Goal: Transaction & Acquisition: Purchase product/service

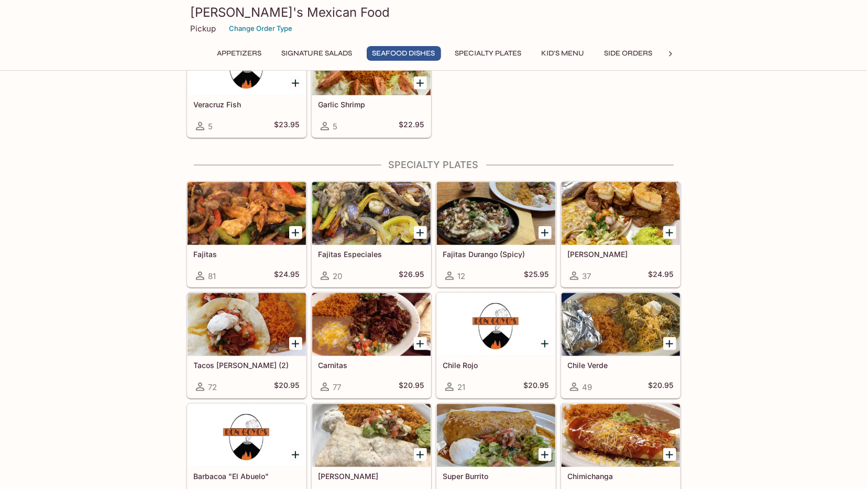
scroll to position [818, 0]
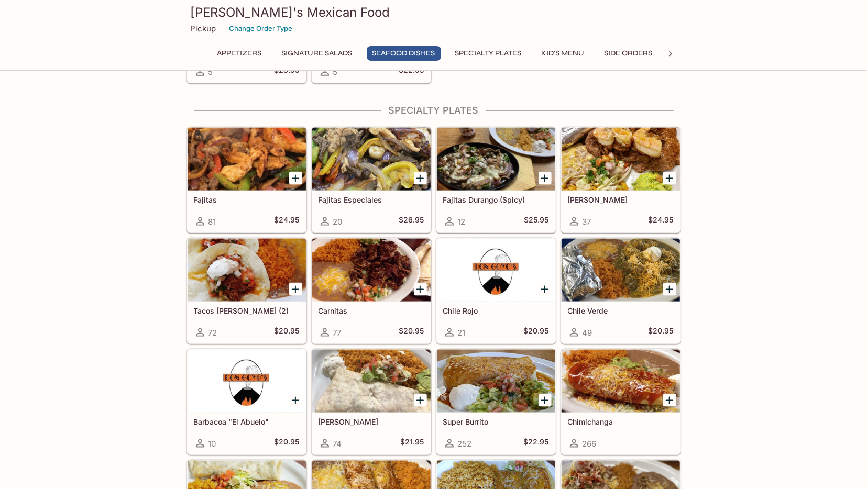
click at [223, 302] on div "Tacos [PERSON_NAME] (2) 72 $20.95" at bounding box center [247, 323] width 118 height 42
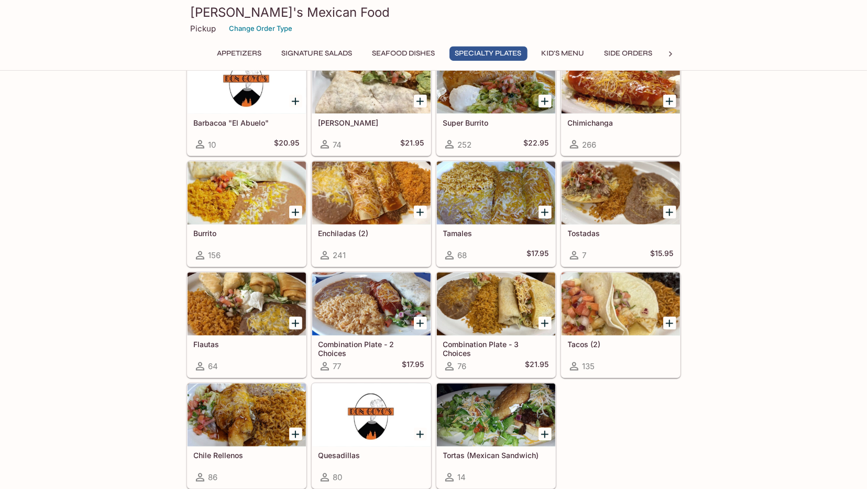
scroll to position [1138, 0]
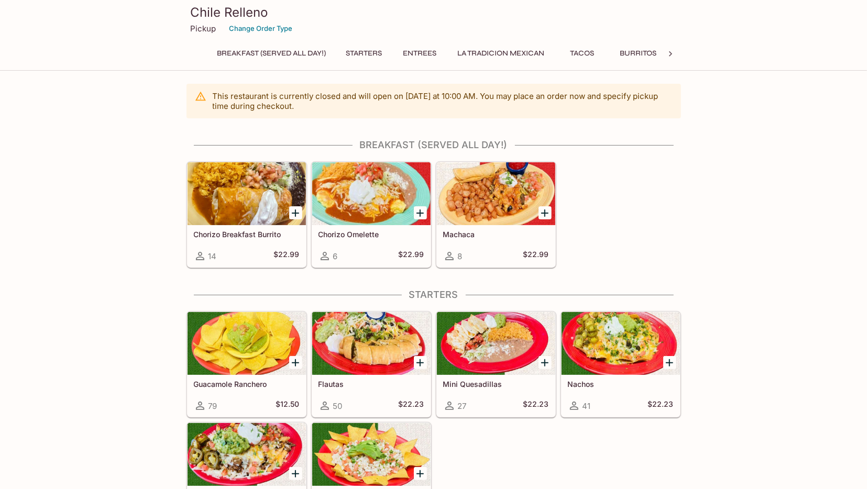
click at [460, 235] on h5 "Machaca" at bounding box center [496, 234] width 106 height 9
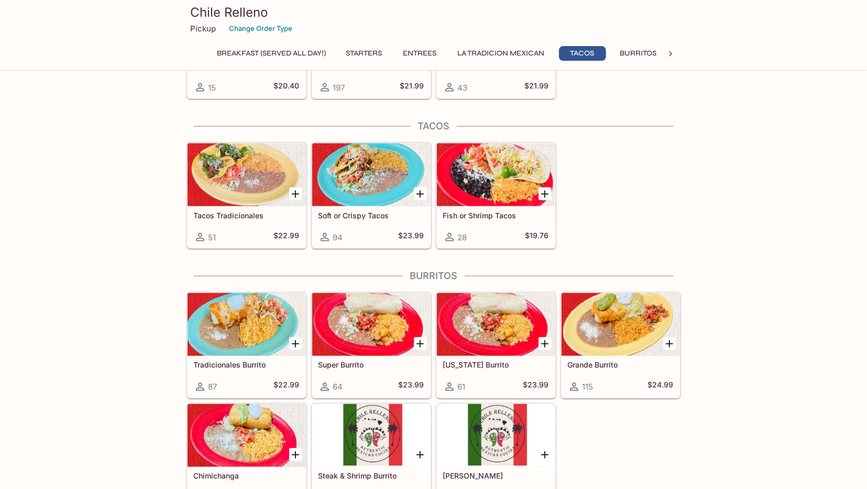
scroll to position [981, 0]
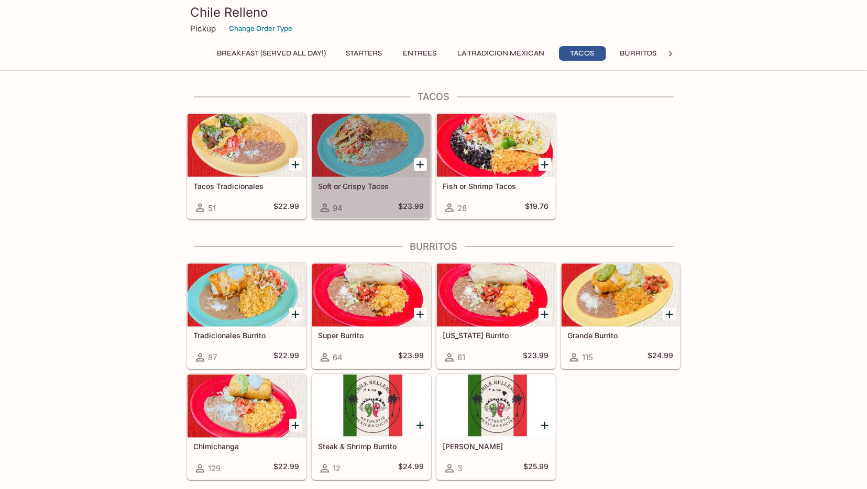
click at [375, 187] on div "Soft or Crispy Tacos 94 $23.99" at bounding box center [371, 198] width 118 height 42
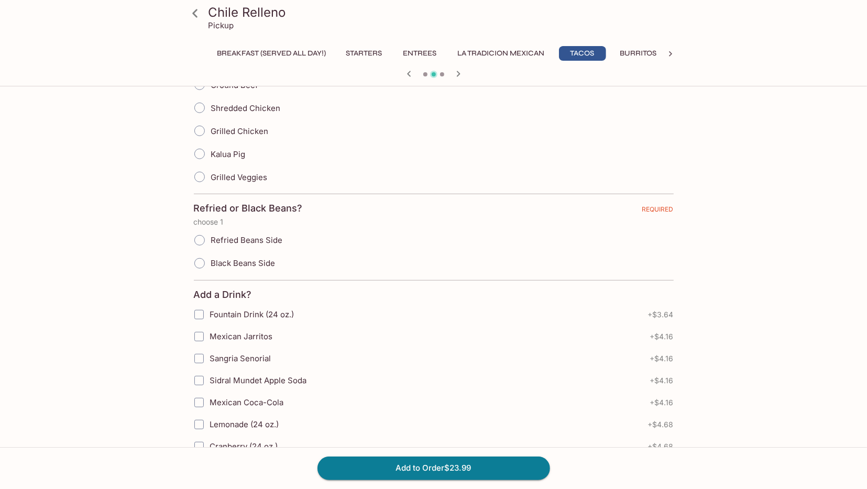
scroll to position [55, 0]
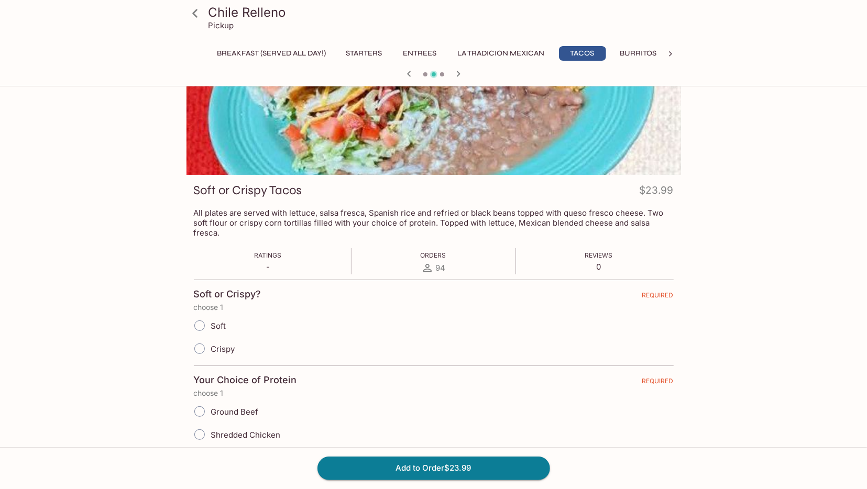
click at [202, 16] on icon at bounding box center [195, 13] width 18 height 18
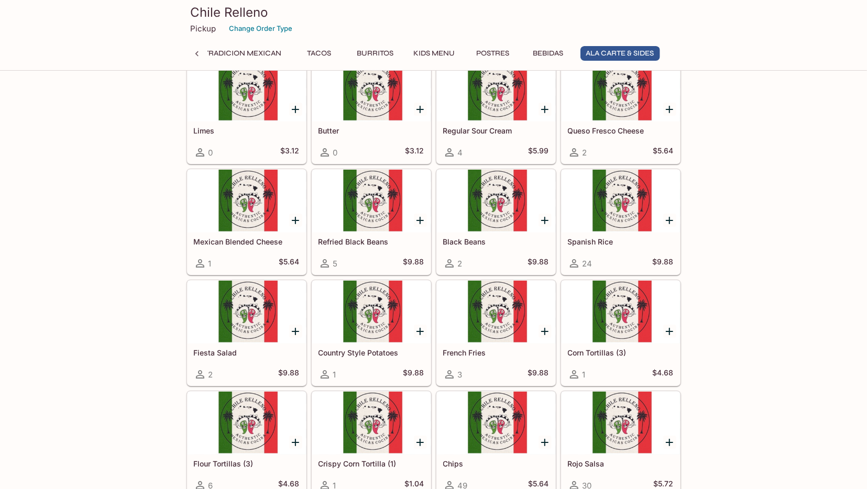
scroll to position [2666, 0]
